Goal: Navigation & Orientation: Understand site structure

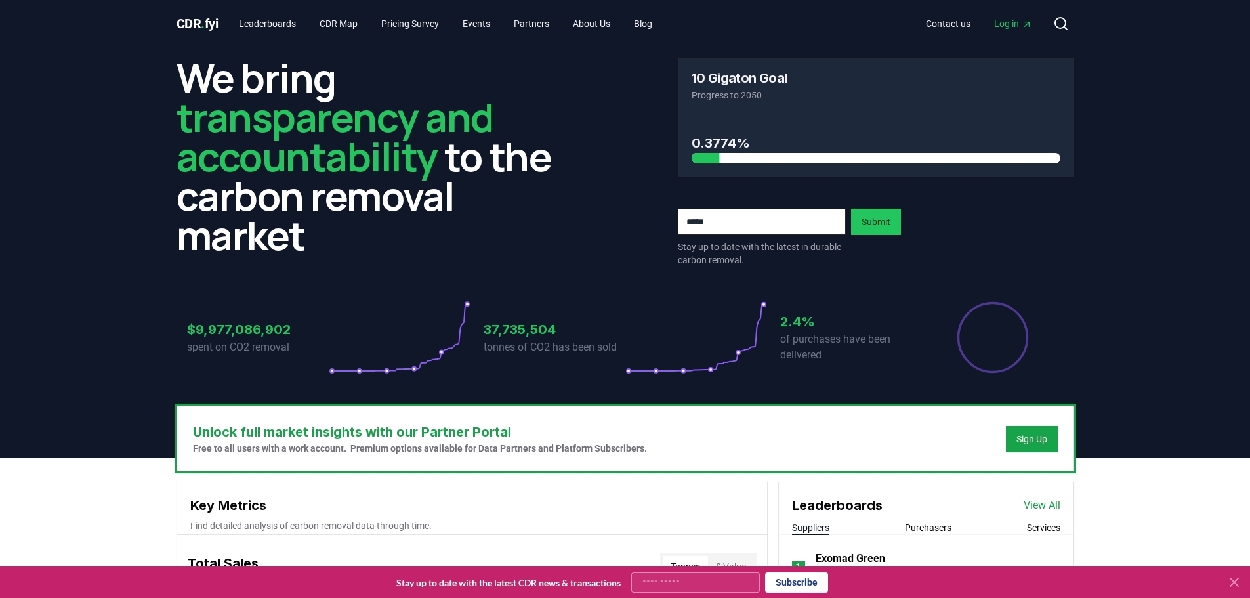
drag, startPoint x: 193, startPoint y: 17, endPoint x: 179, endPoint y: 24, distance: 16.1
drag, startPoint x: 179, startPoint y: 24, endPoint x: 420, endPoint y: 97, distance: 252.3
click at [424, 101] on span "transparency and accountability" at bounding box center [335, 136] width 317 height 93
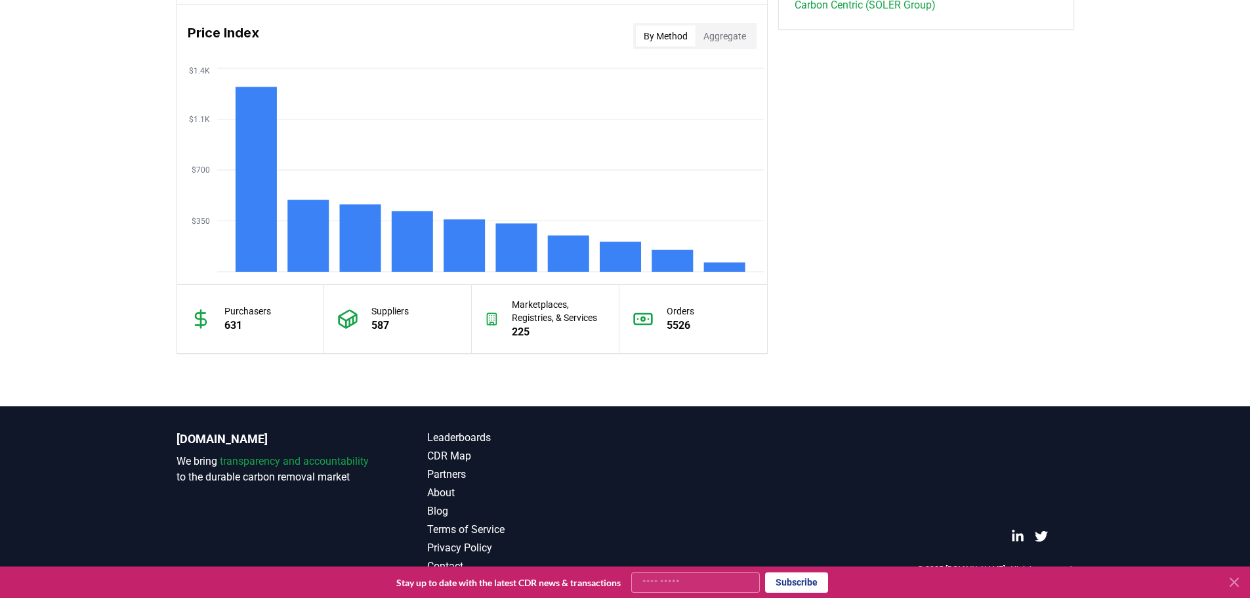
drag, startPoint x: 324, startPoint y: 326, endPoint x: 310, endPoint y: 316, distance: 16.4
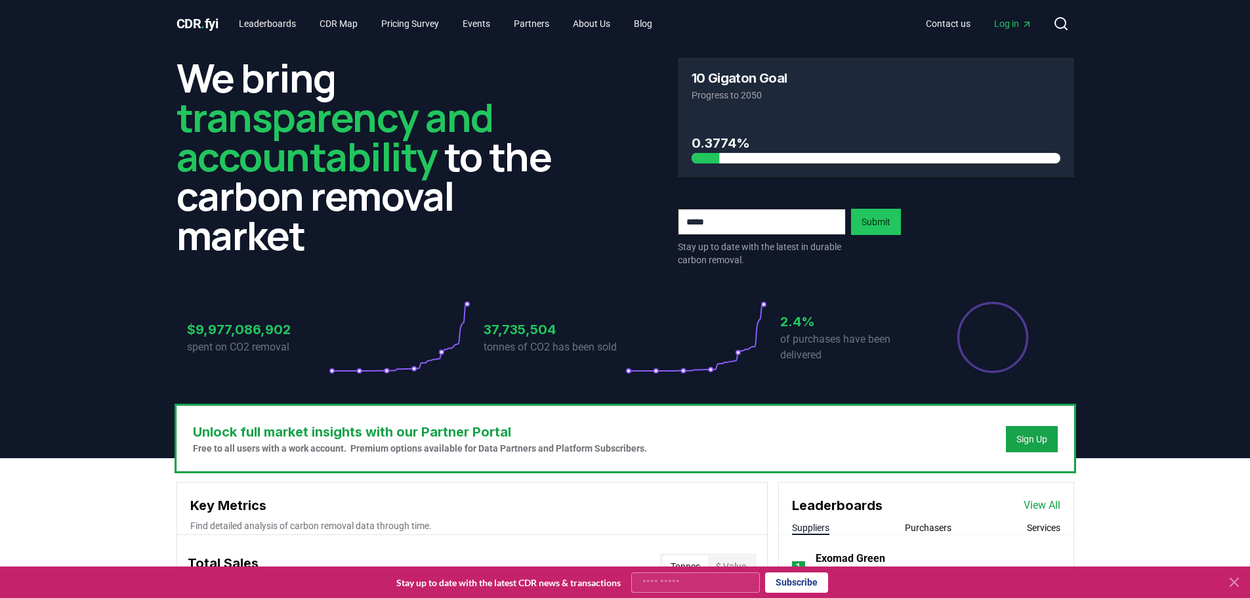
drag, startPoint x: 51, startPoint y: 330, endPoint x: 98, endPoint y: -25, distance: 357.6
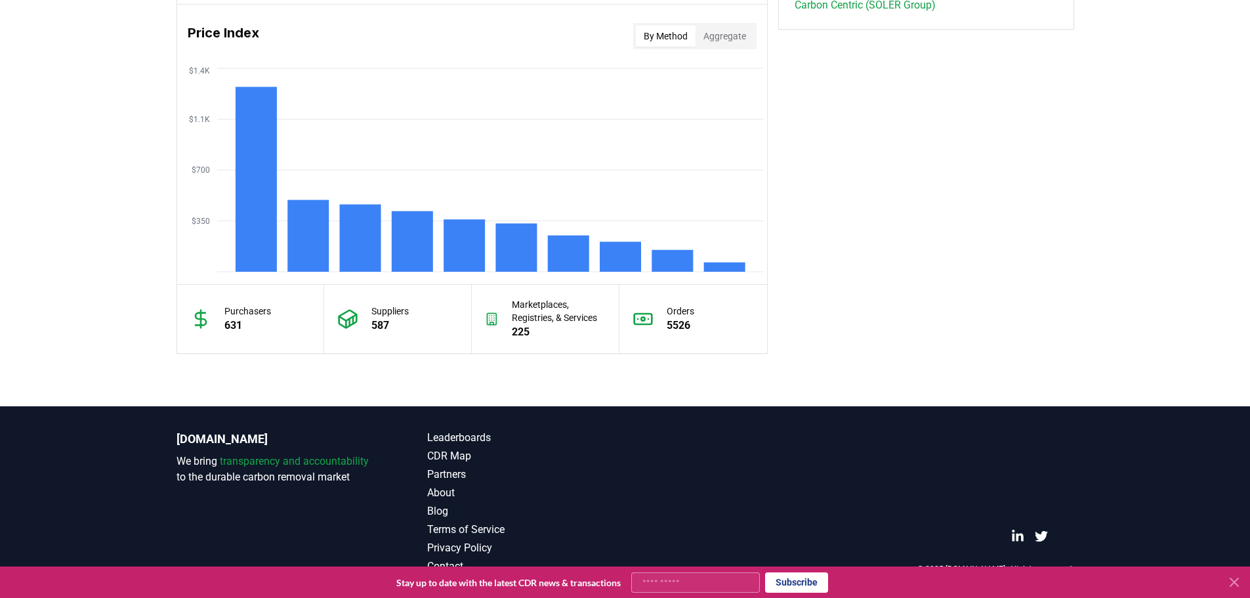
drag, startPoint x: 123, startPoint y: 53, endPoint x: 111, endPoint y: 389, distance: 336.9
drag, startPoint x: 182, startPoint y: 448, endPoint x: 147, endPoint y: 450, distance: 35.5
click at [147, 451] on footer "[DOMAIN_NAME] We bring transparency and accountability to the durable carbon re…" at bounding box center [625, 502] width 1250 height 192
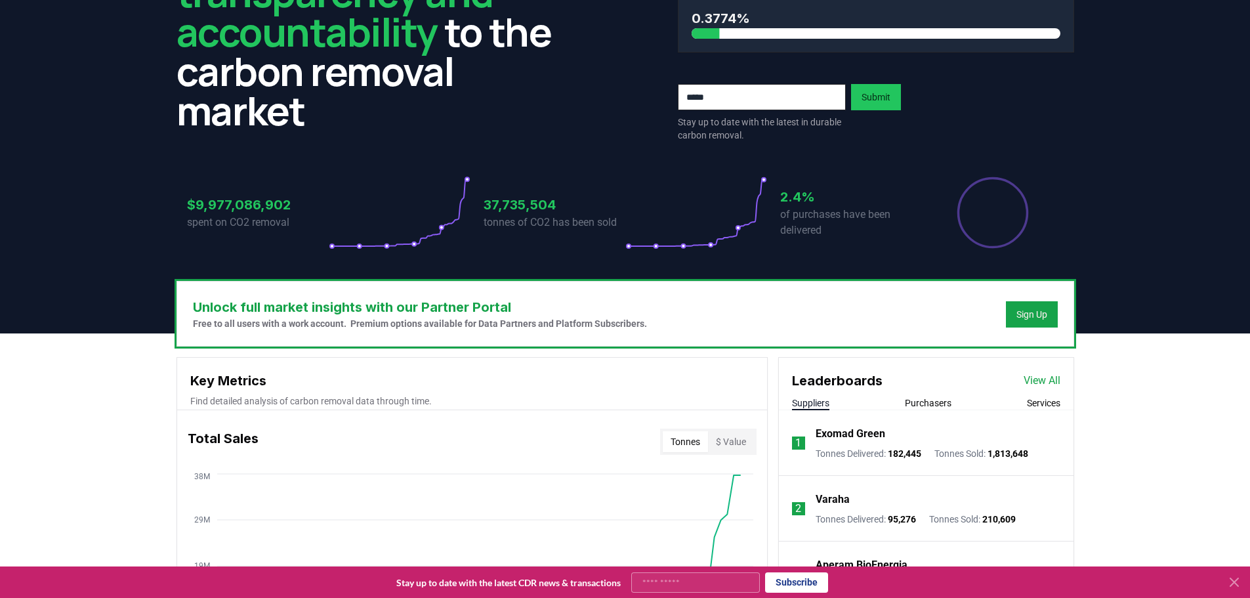
scroll to position [0, 0]
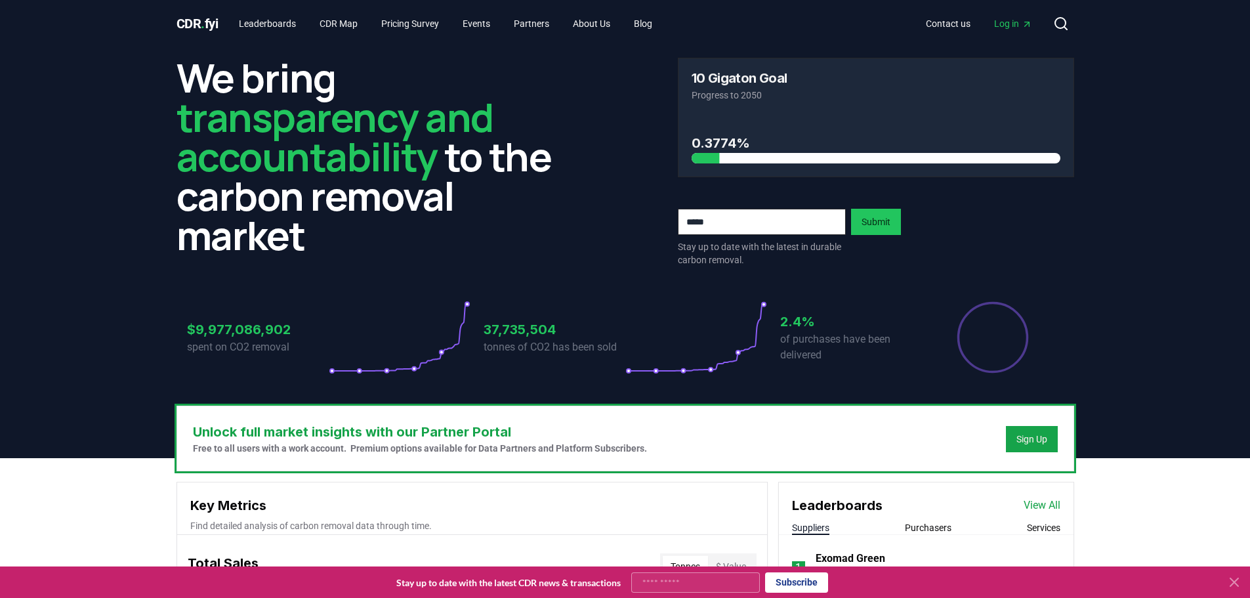
drag, startPoint x: 142, startPoint y: 408, endPoint x: 177, endPoint y: 17, distance: 392.0
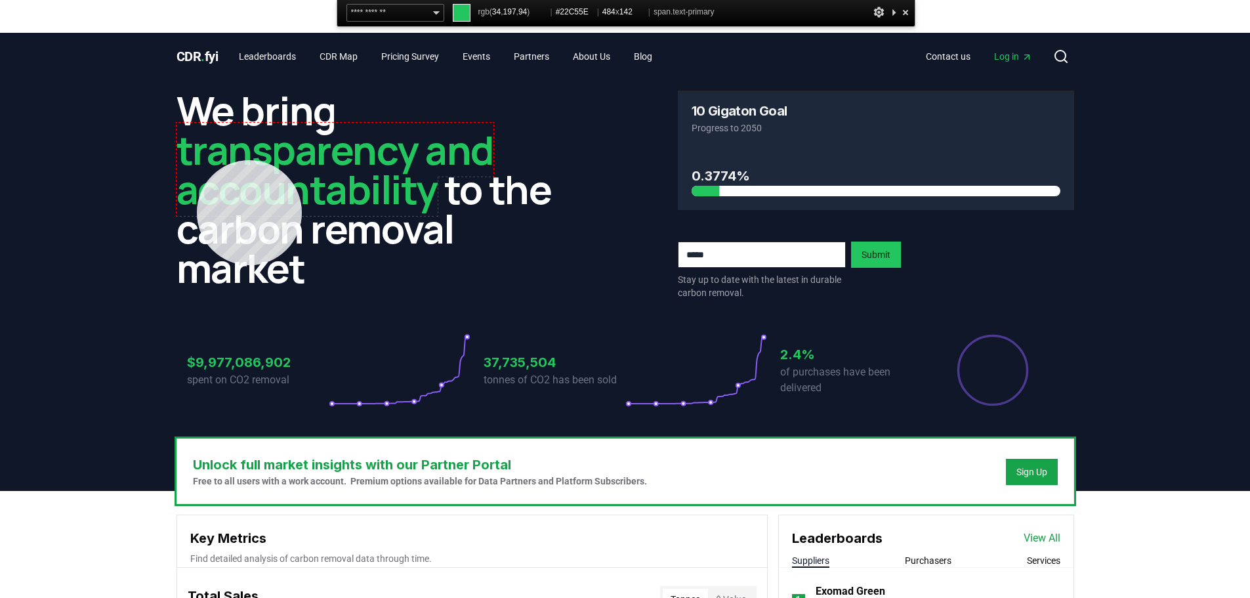
click at [197, 160] on span "transparency and accountability" at bounding box center [335, 169] width 317 height 93
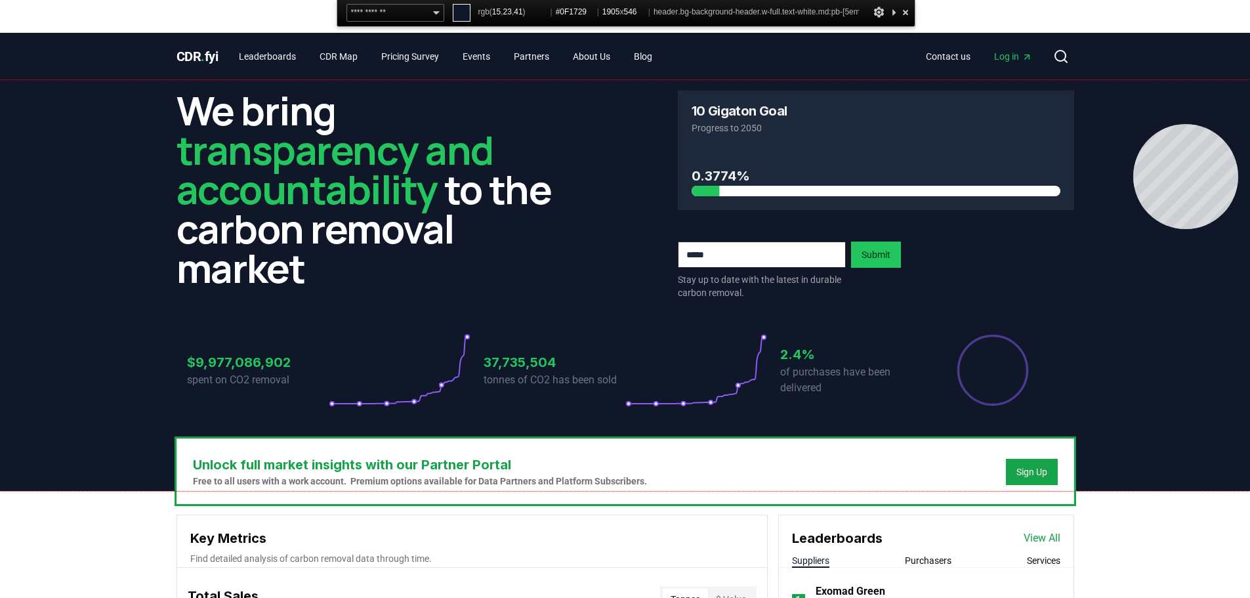
click at [1134, 124] on header "We bring transparency and accountability to the carbon removal market 10 Gigato…" at bounding box center [625, 285] width 1250 height 411
